Goal: Book appointment/travel/reservation

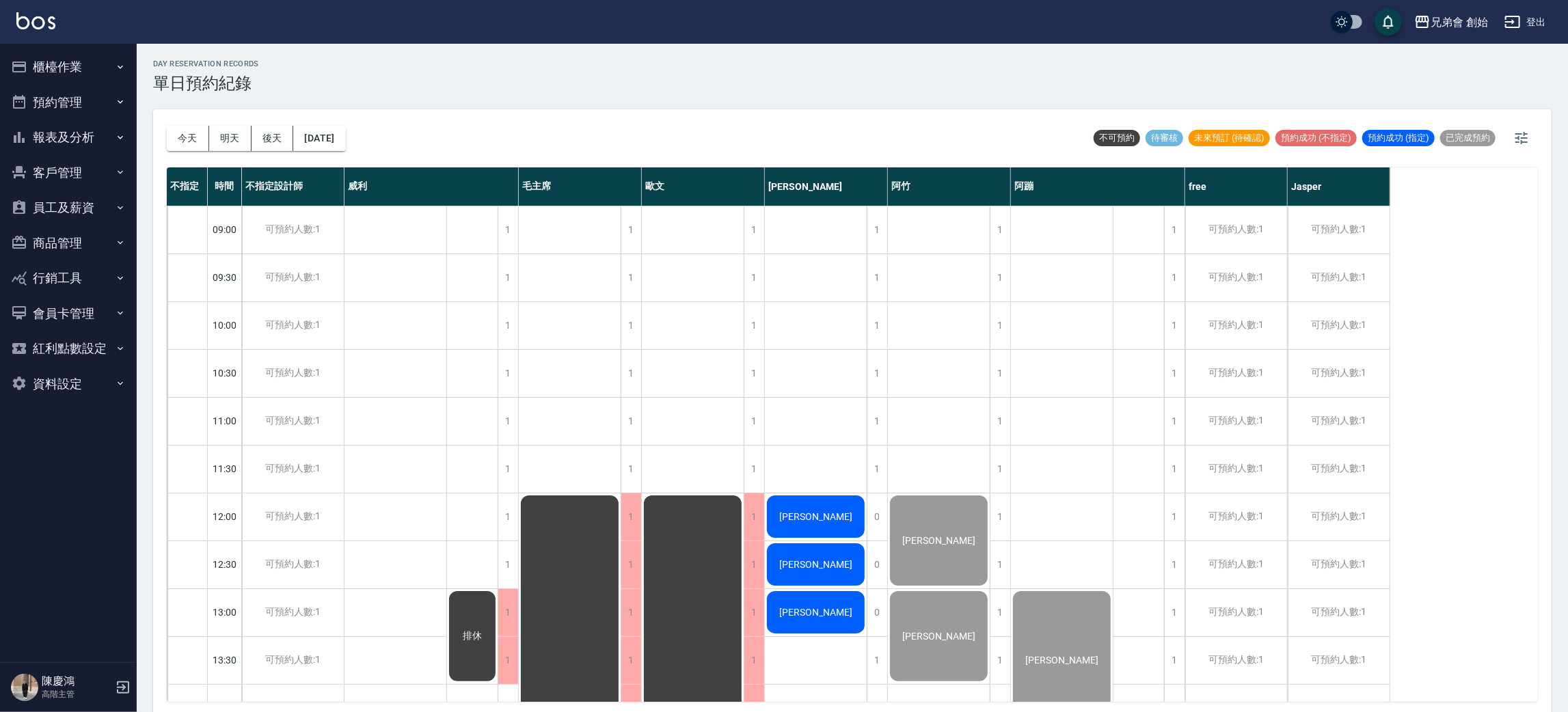
scroll to position [292, 0]
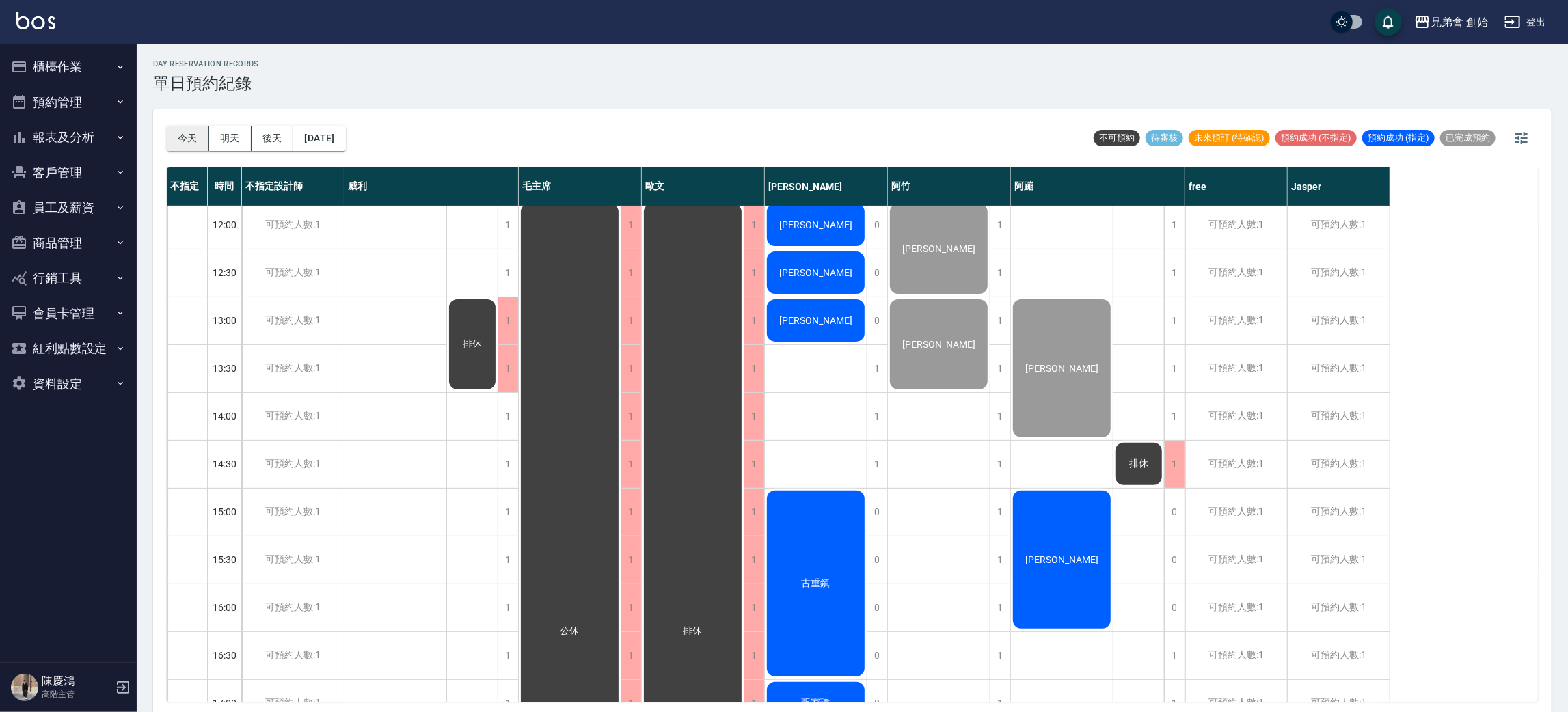
click at [169, 125] on div "[DATE] [DATE] [DATE] [DATE]" at bounding box center [256, 138] width 179 height 58
click at [181, 142] on button "今天" at bounding box center [188, 138] width 42 height 25
click at [1232, 425] on div "可預約人數:1" at bounding box center [1235, 417] width 102 height 47
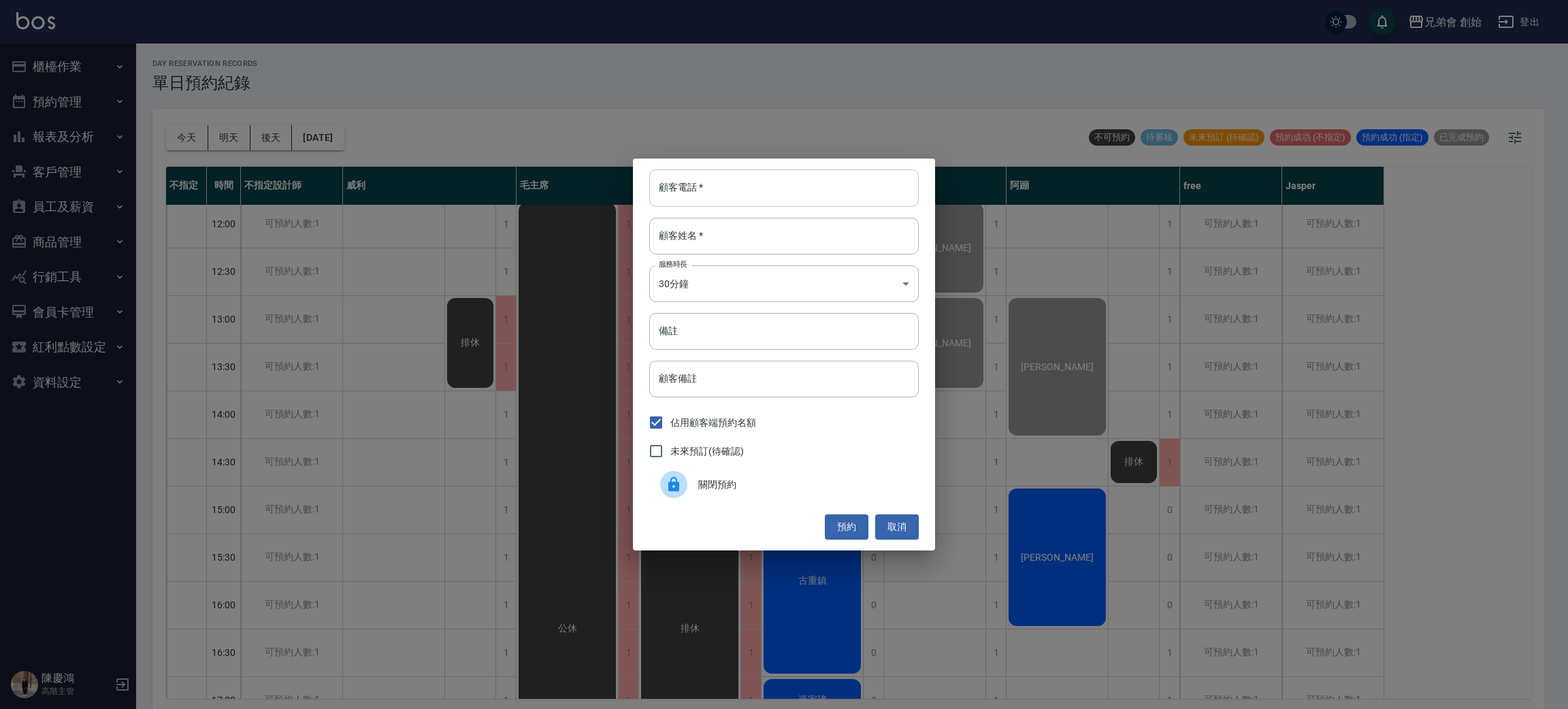
click at [849, 203] on input "顧客電話   *" at bounding box center [783, 188] width 269 height 37
type input "0"
click at [754, 235] on input "顧客姓名   *" at bounding box center [783, 236] width 269 height 37
type input "陣"
type input "陳"
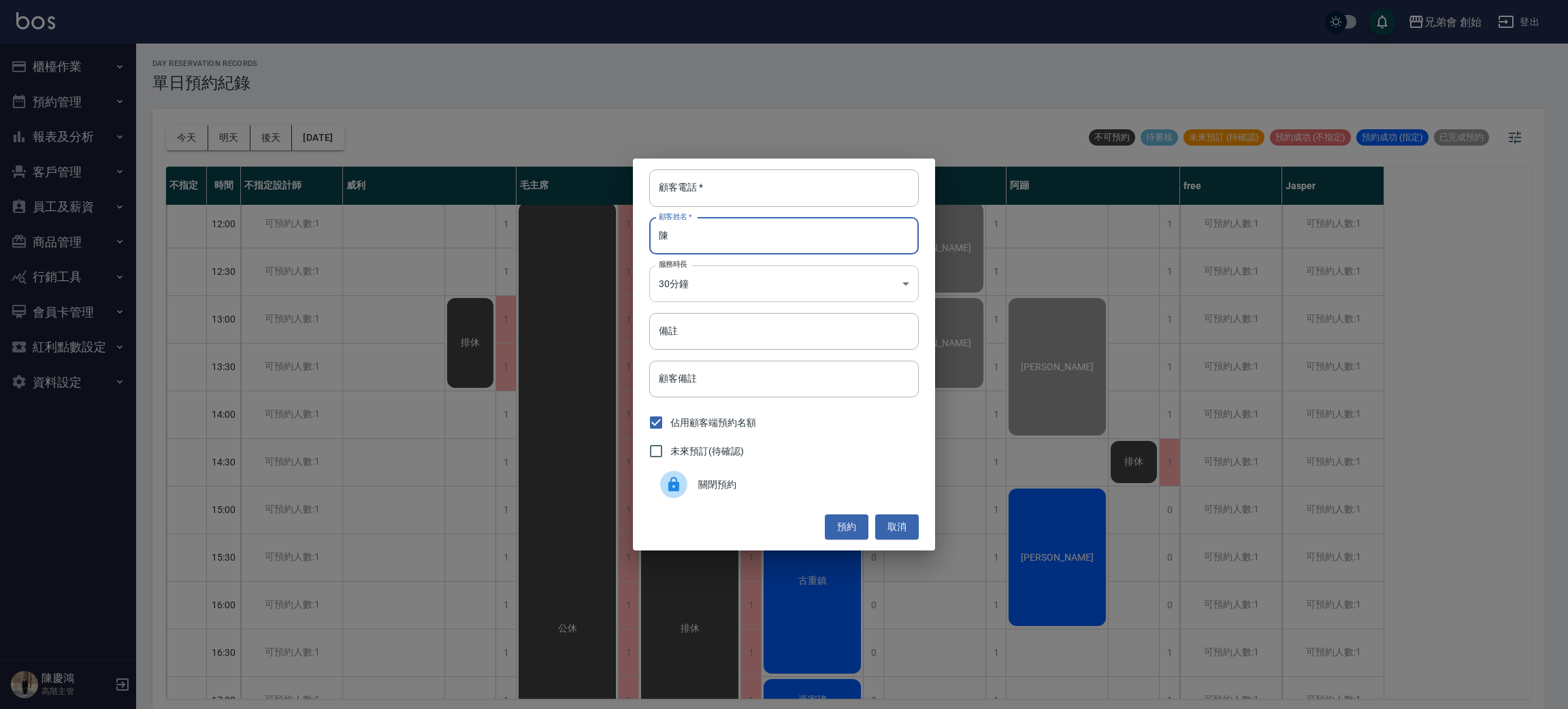
click at [852, 289] on body "兄弟會 創始 登出 櫃檯作業 打帳單 帳單列表 掛單列表 座位開單 營業儀表板 現金收支登錄 高階收支登錄 材料自購登錄 每日結帳 排班表 現場電腦打卡 掃碼…" at bounding box center [784, 356] width 1568 height 713
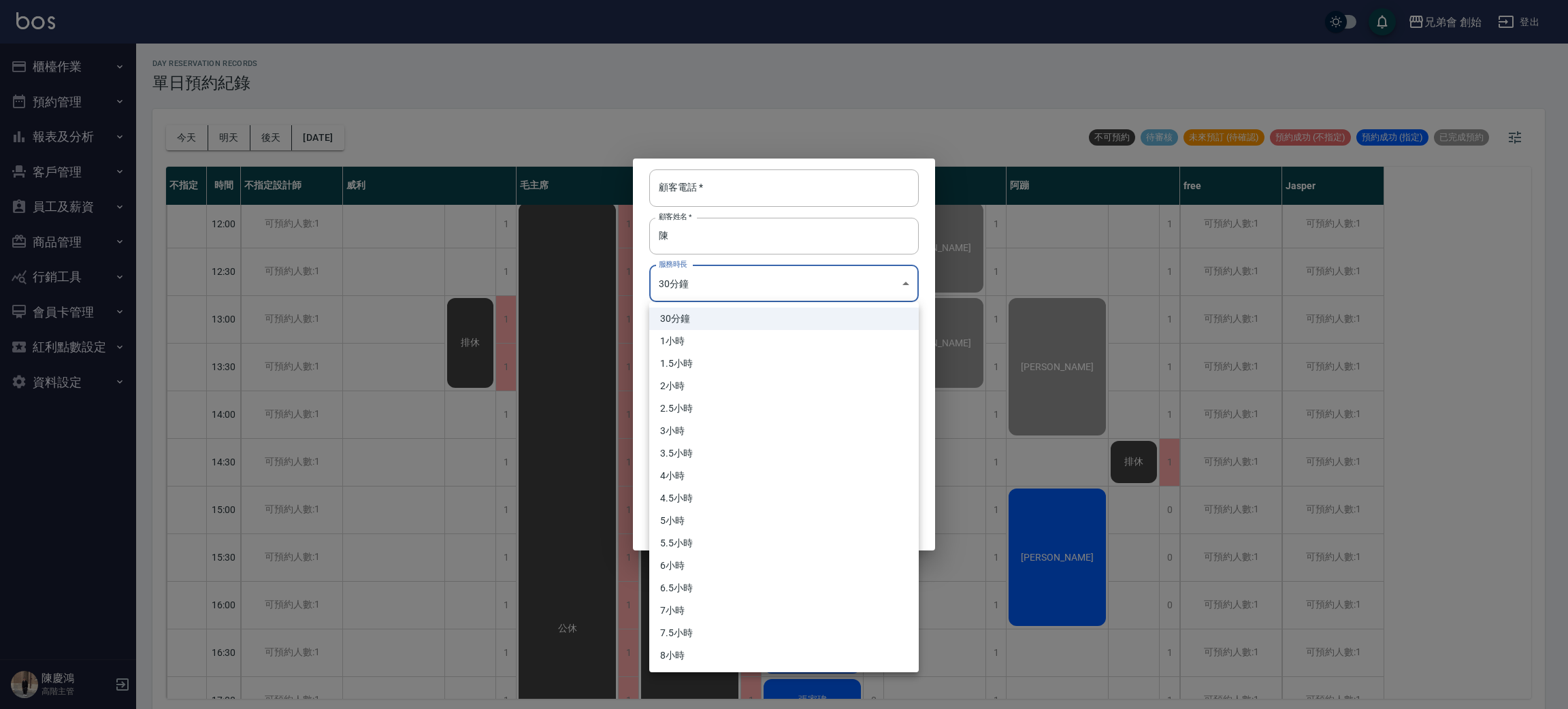
click at [739, 333] on li "1小時" at bounding box center [783, 341] width 269 height 23
type input "2"
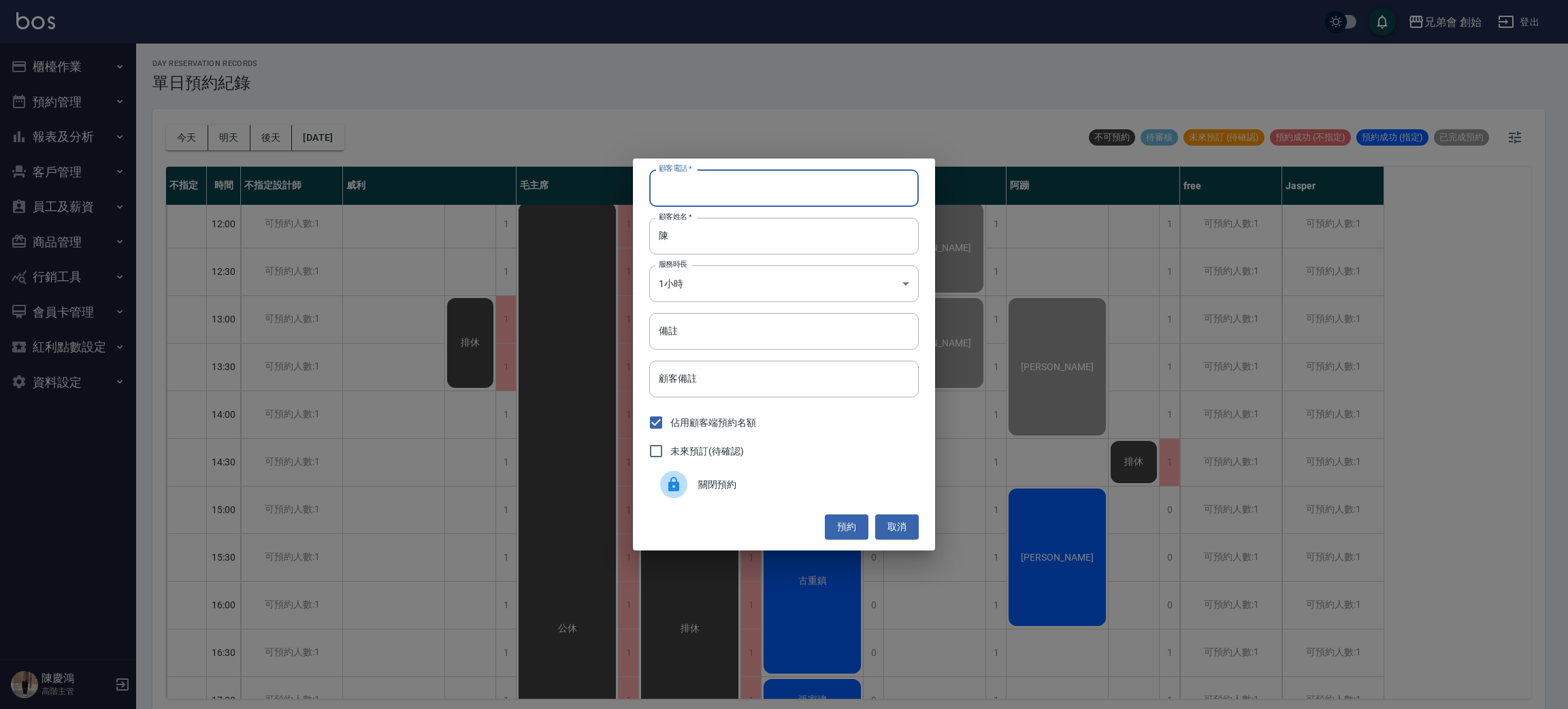
click at [765, 187] on input "顧客電話   *" at bounding box center [783, 188] width 269 height 37
type input "7"
type input "09222222"
click at [838, 521] on button "預約" at bounding box center [847, 526] width 43 height 25
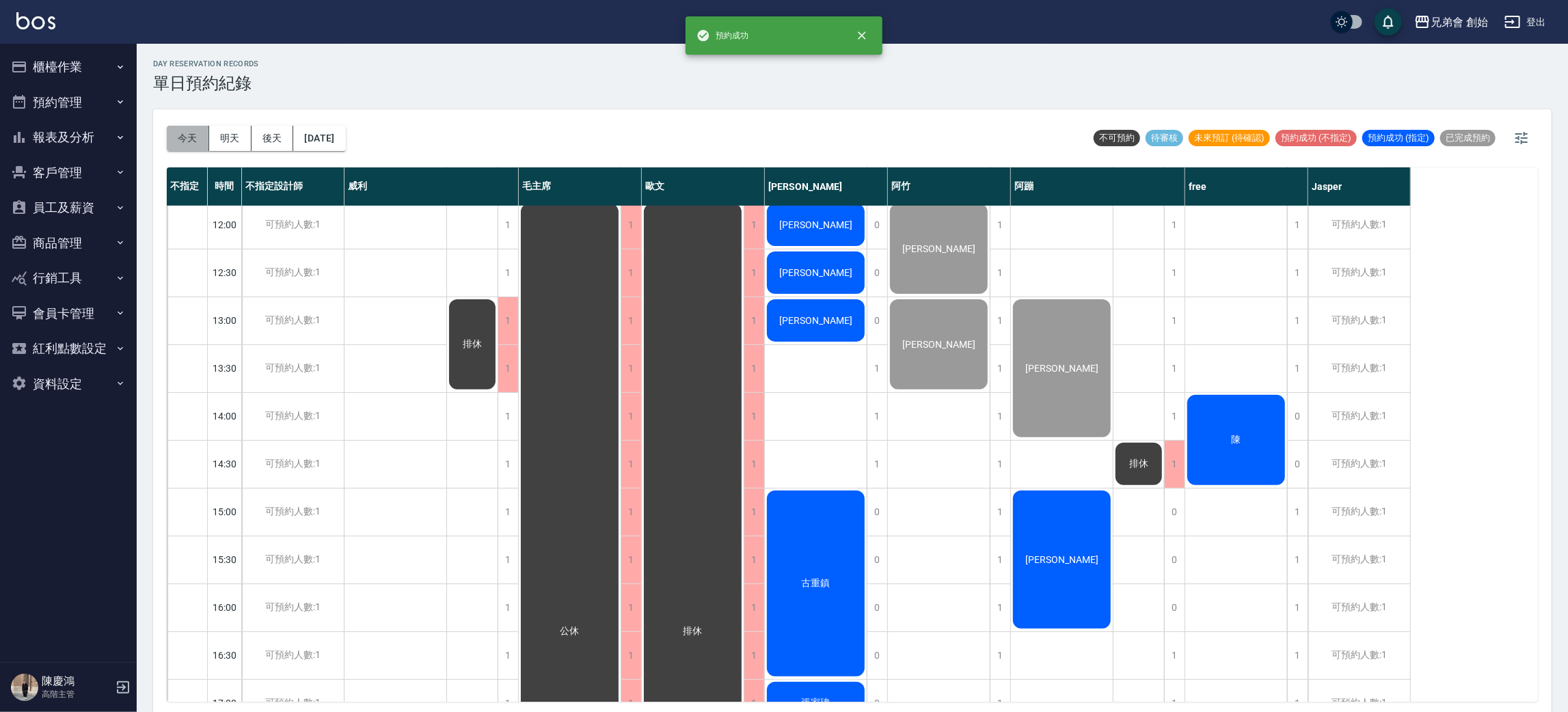
click at [199, 138] on button "今天" at bounding box center [188, 138] width 42 height 25
drag, startPoint x: 1178, startPoint y: 419, endPoint x: 1210, endPoint y: 419, distance: 32.0
click at [1186, 419] on div "09:00 09:30 10:00 10:30 11:00 11:30 12:00 12:30 13:00 13:30 14:00 14:30 15:00 1…" at bounding box center [789, 607] width 1244 height 1388
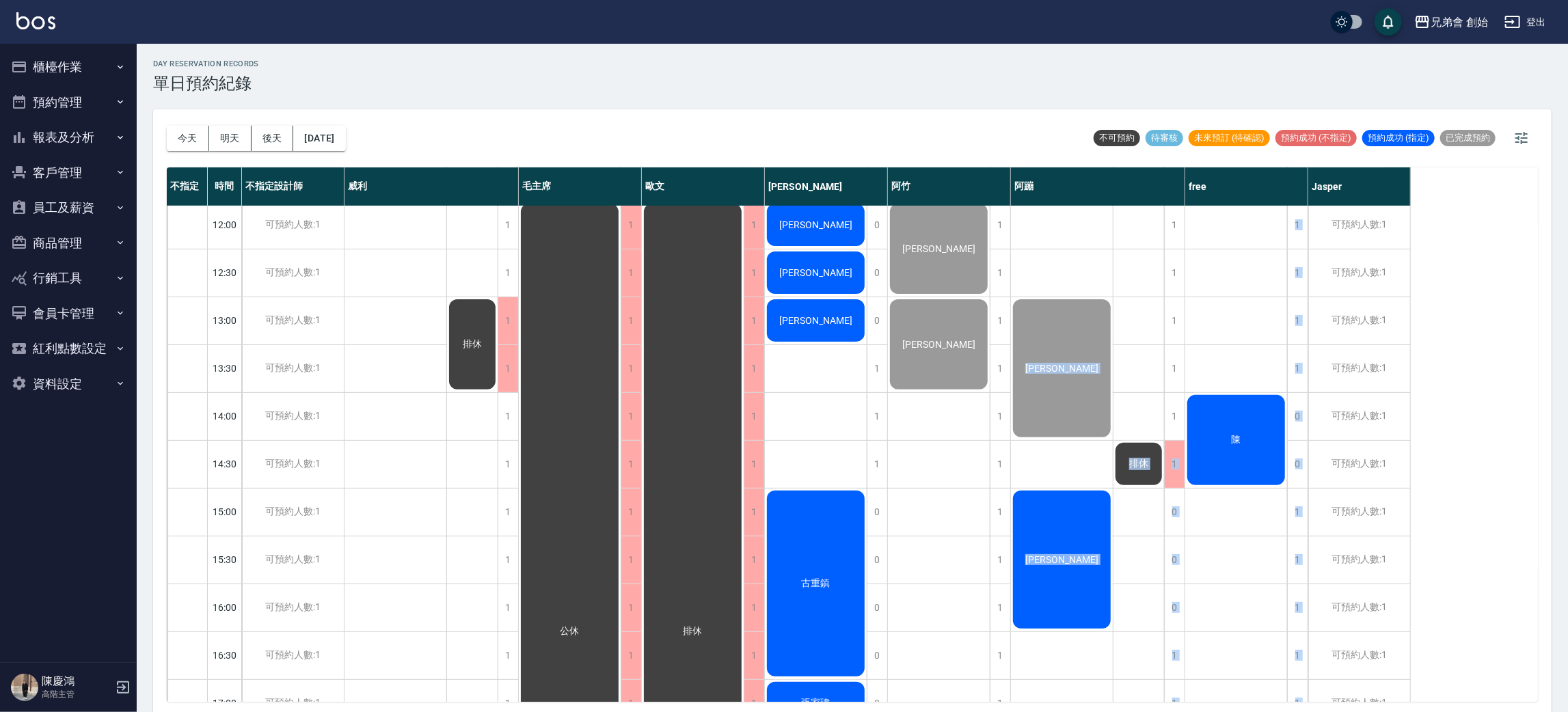
click at [1190, 422] on div "陳" at bounding box center [1235, 440] width 102 height 94
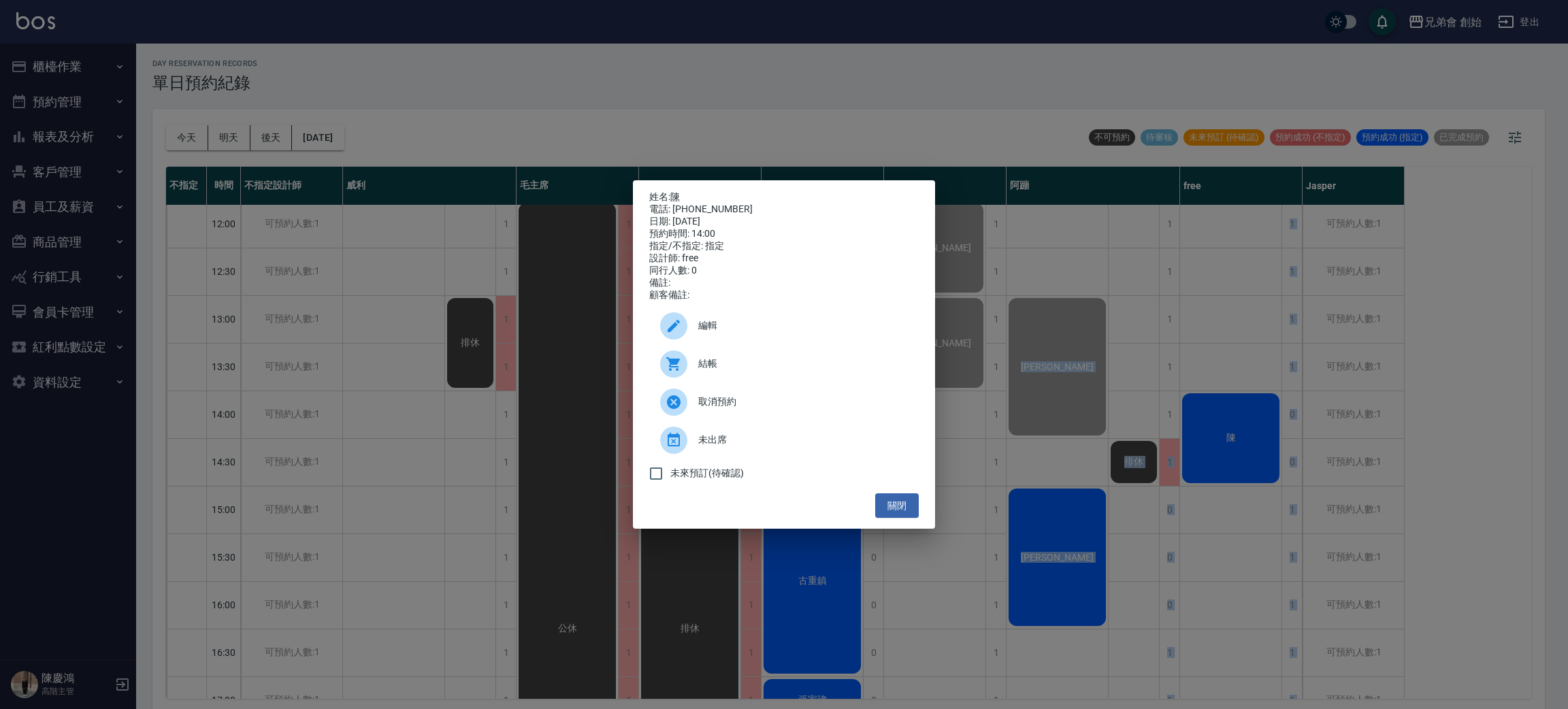
click at [807, 364] on span "結帳" at bounding box center [802, 364] width 210 height 14
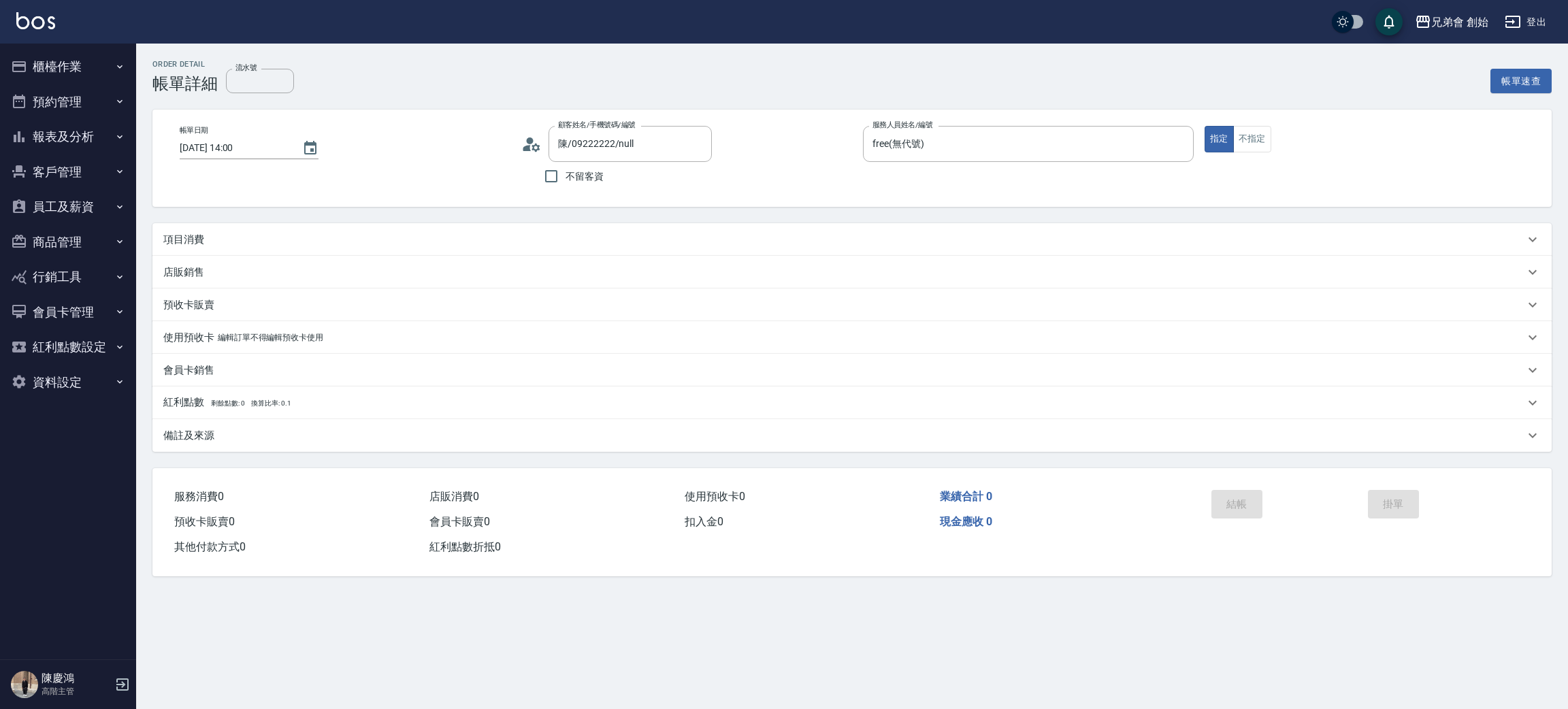
click at [313, 244] on div "項目消費" at bounding box center [844, 239] width 1361 height 14
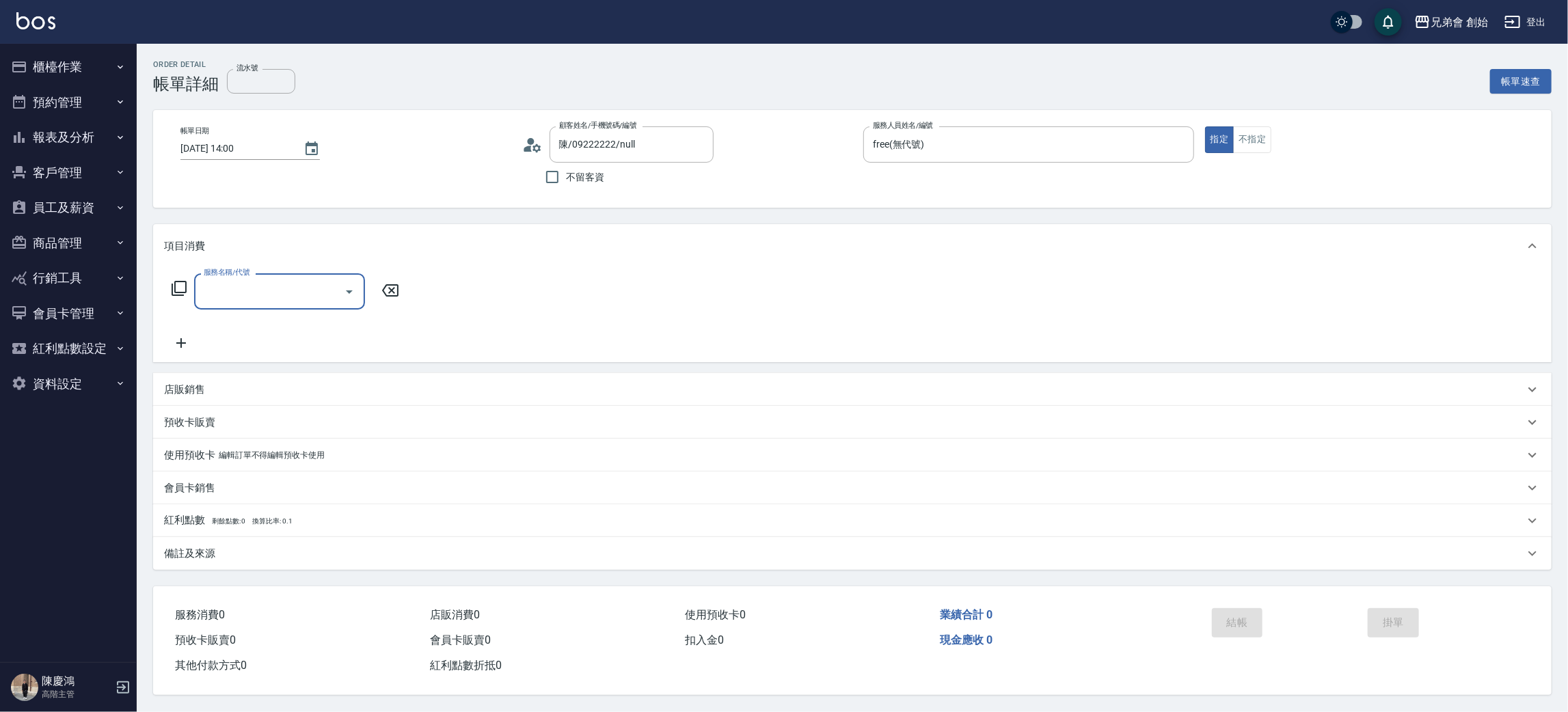
click at [293, 278] on div "服務名稱/代號" at bounding box center [279, 291] width 171 height 36
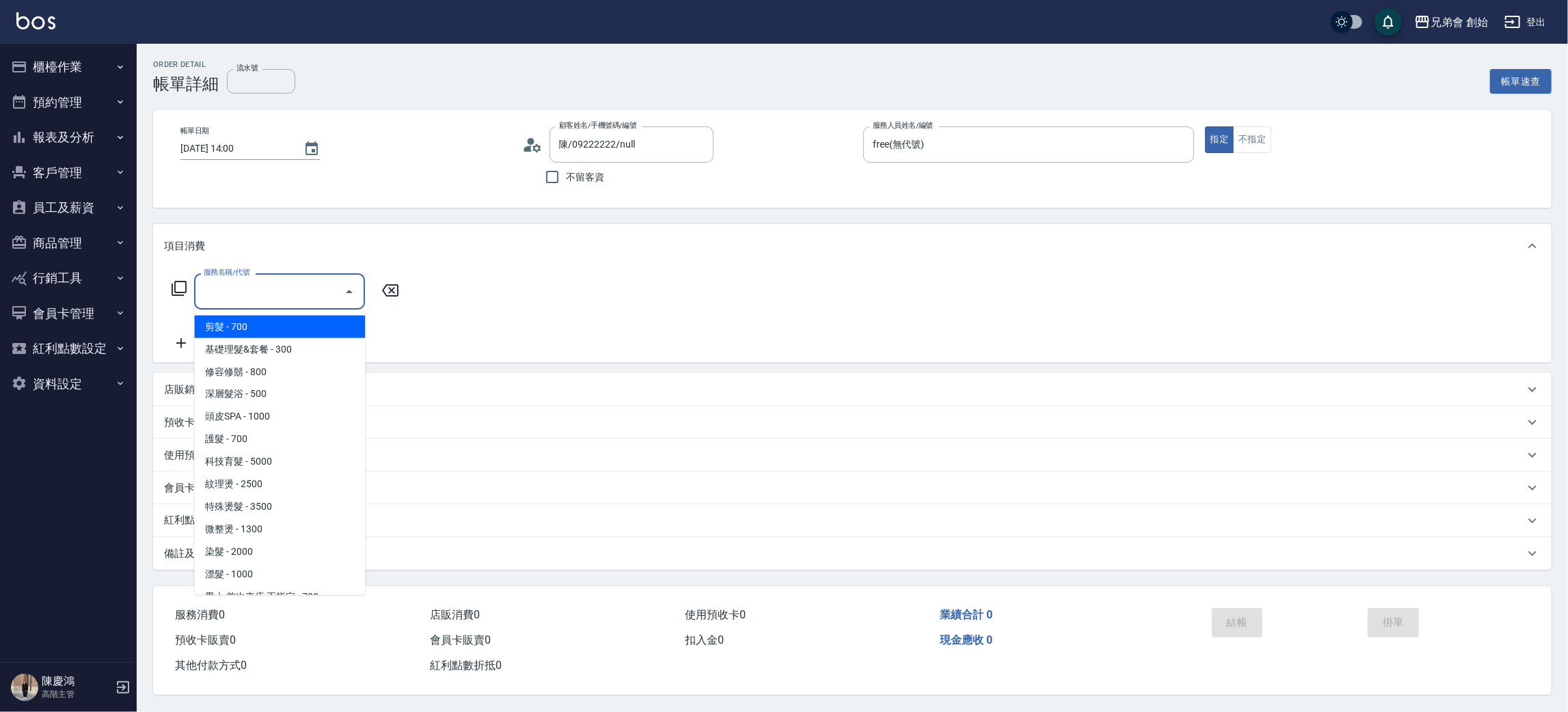
click at [293, 331] on span "剪髮 - 700" at bounding box center [279, 327] width 171 height 23
type input "剪髮(A01)"
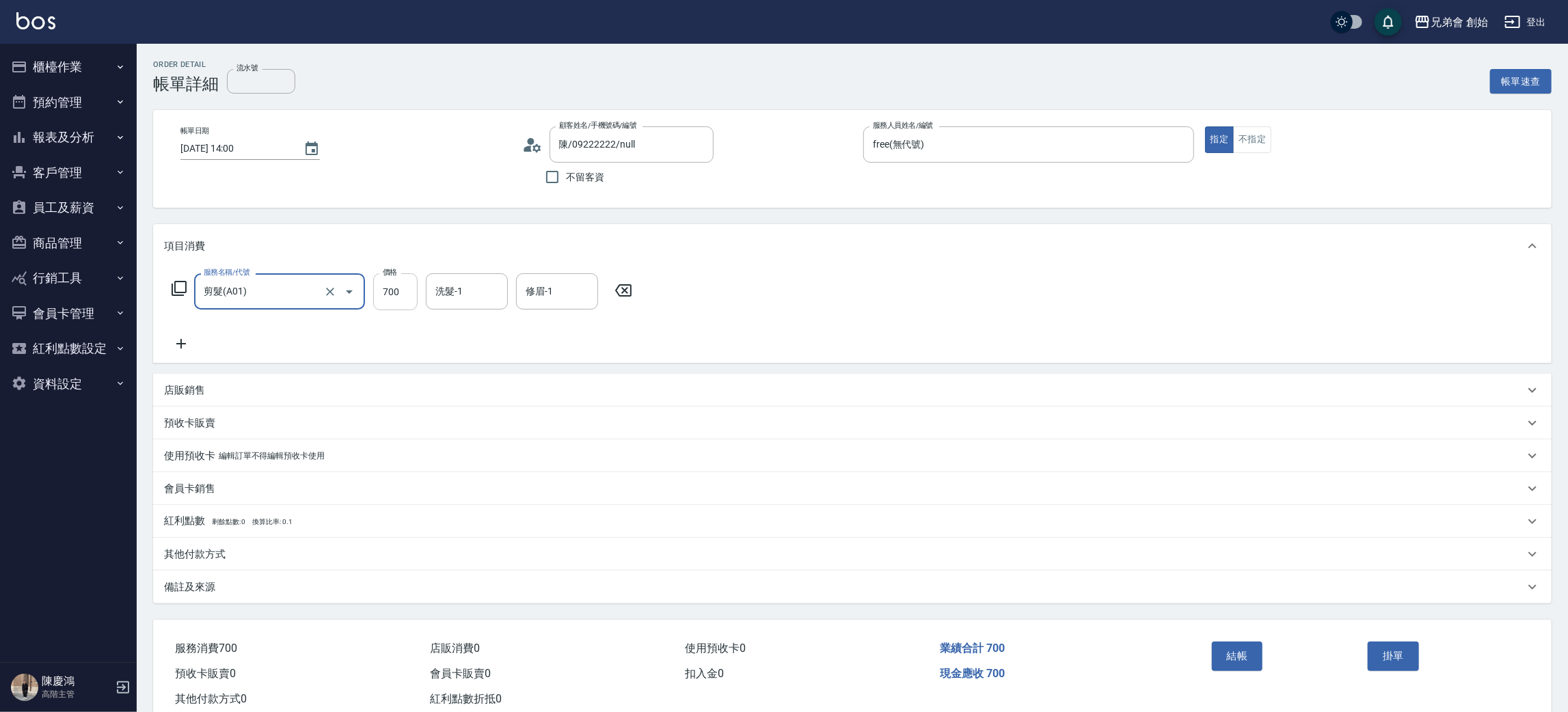
click at [390, 302] on input "700" at bounding box center [395, 292] width 44 height 37
type input "500"
click at [1237, 659] on button "結帳" at bounding box center [1238, 656] width 51 height 29
